Goal: Information Seeking & Learning: Learn about a topic

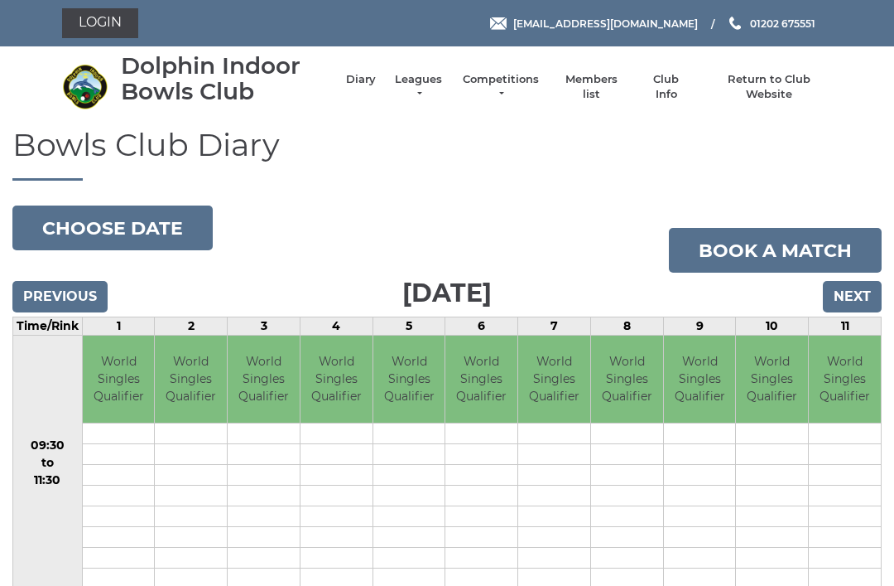
click at [417, 86] on link "Leagues" at bounding box center [419, 87] width 52 height 30
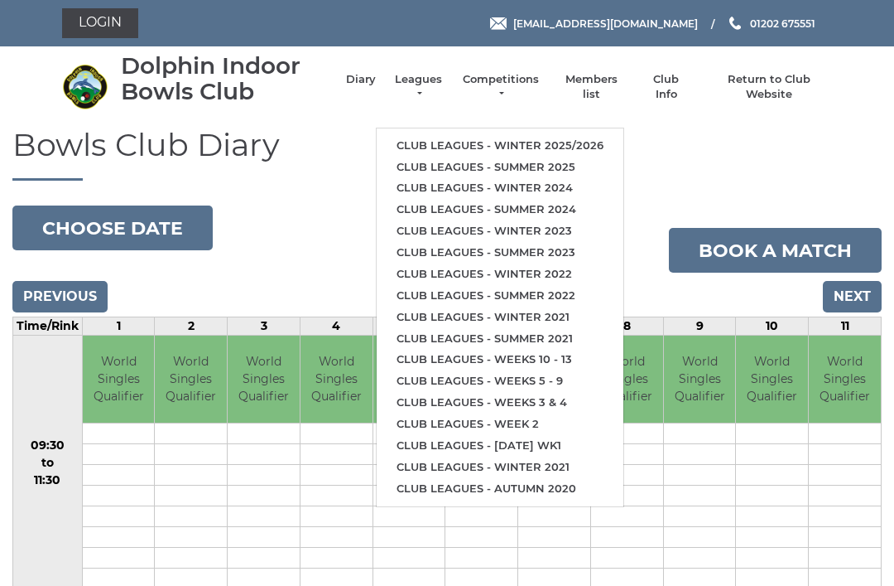
click at [423, 139] on link "Club leagues - Winter 2025/2026" at bounding box center [500, 146] width 247 height 22
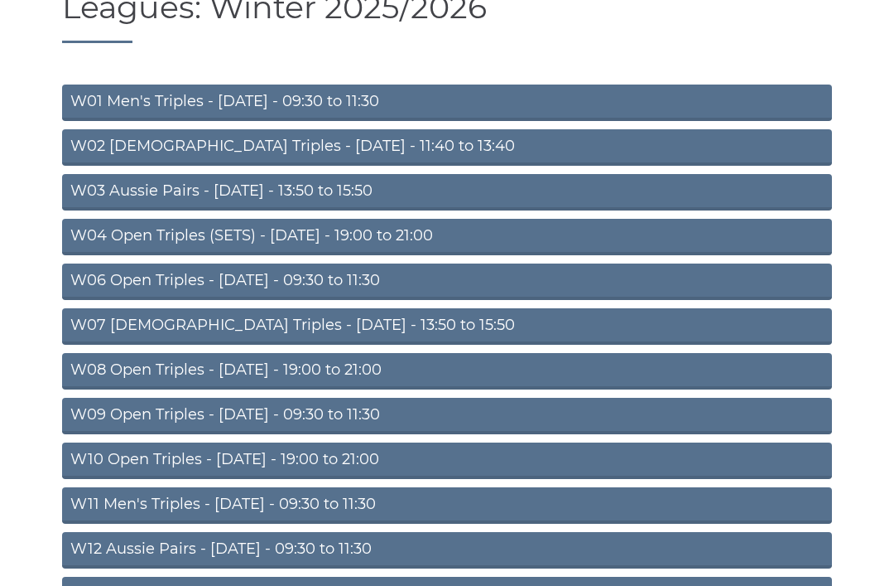
scroll to position [139, 0]
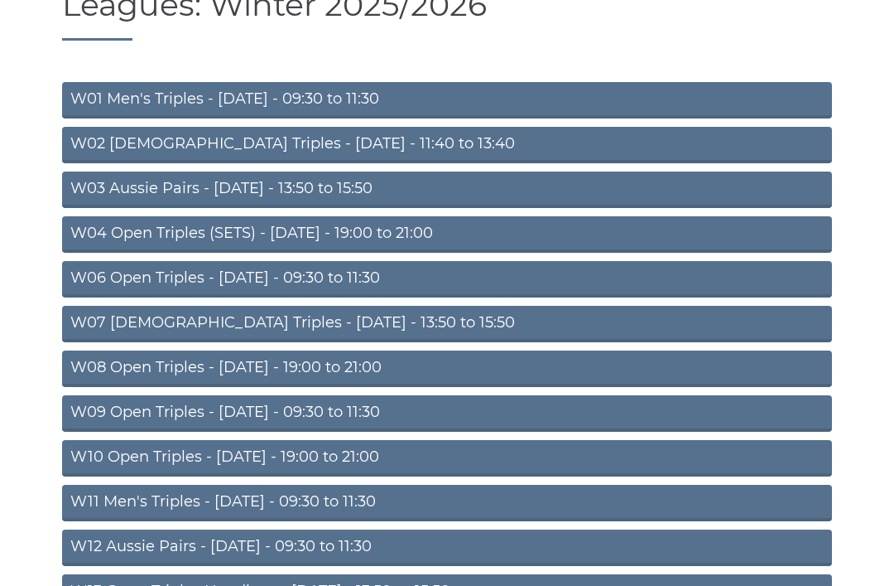
click at [125, 238] on link "W04 Open Triples (SETS) - [DATE] - 19:00 to 21:00" at bounding box center [447, 235] width 770 height 36
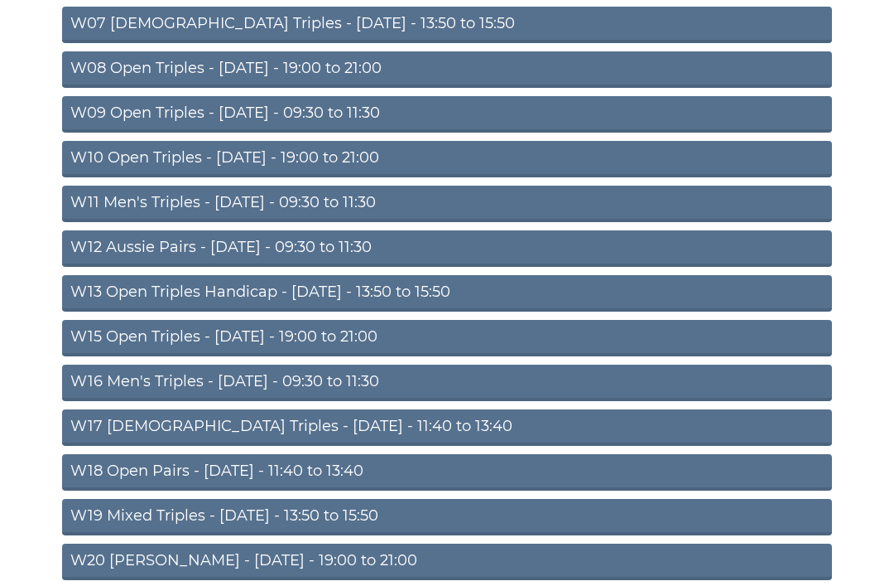
scroll to position [459, 0]
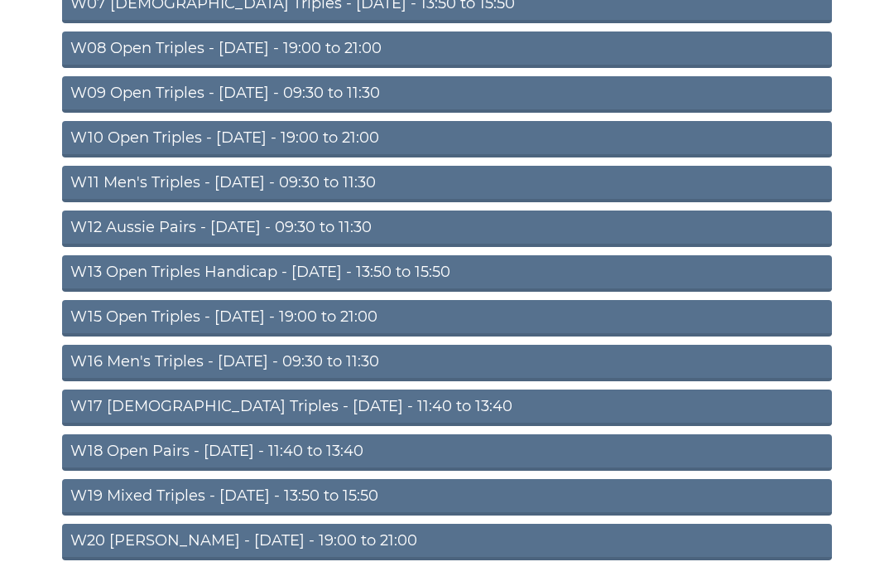
click at [115, 316] on link "W15 Open Triples - [DATE] - 19:00 to 21:00" at bounding box center [447, 318] width 770 height 36
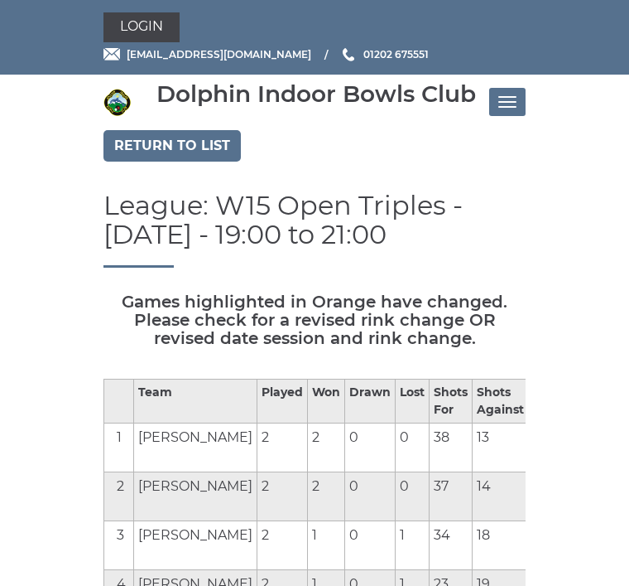
click at [122, 144] on link "Return to list" at bounding box center [172, 145] width 137 height 31
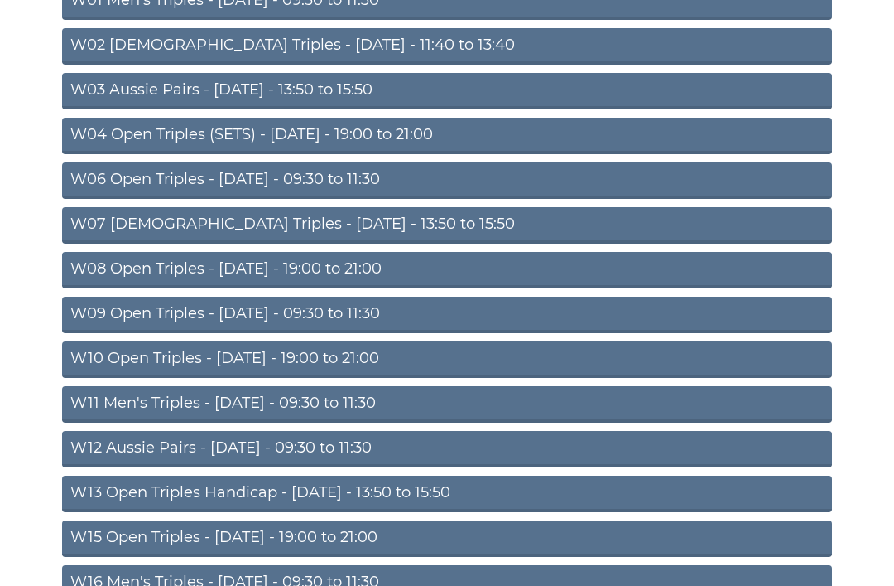
scroll to position [234, 0]
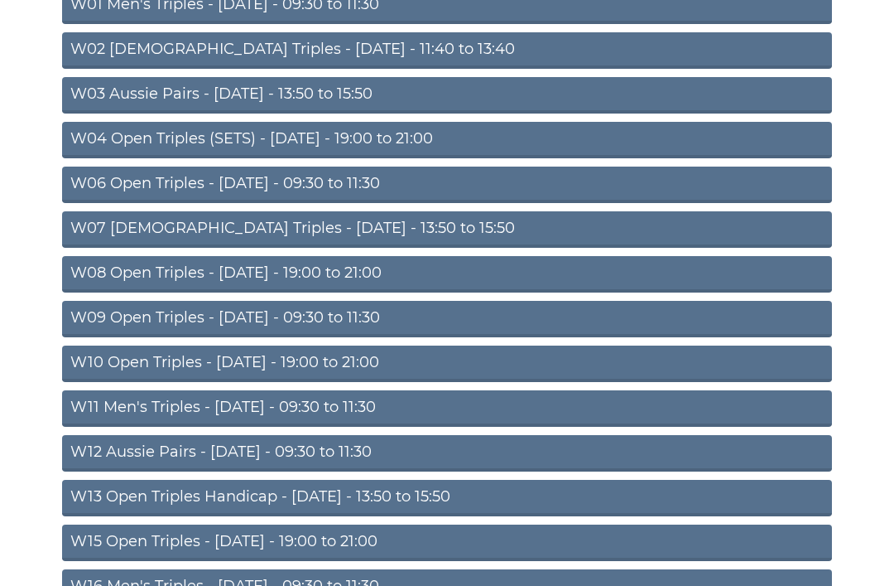
click at [129, 234] on link "W07 [DEMOGRAPHIC_DATA] Triples - [DATE] - 13:50 to 15:50" at bounding box center [447, 229] width 770 height 36
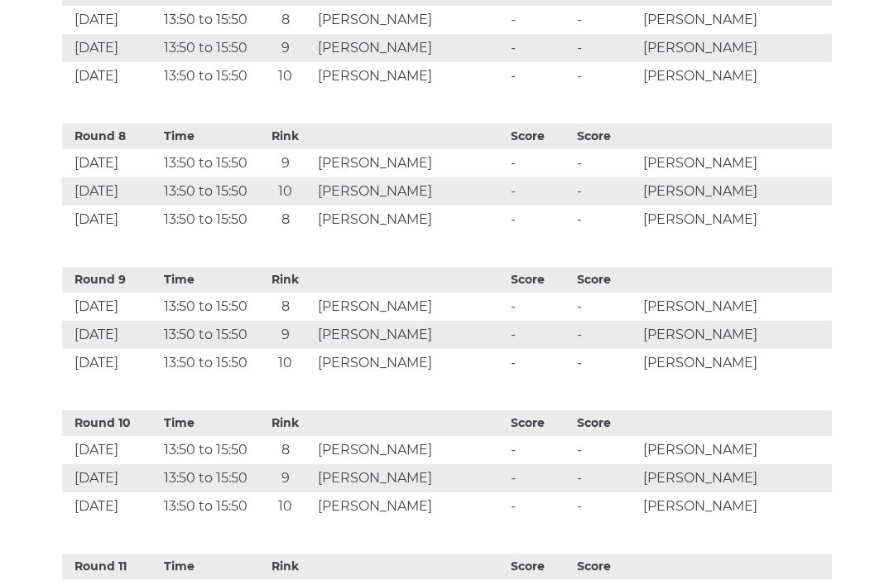
scroll to position [1619, 0]
